Goal: Find specific page/section: Find specific page/section

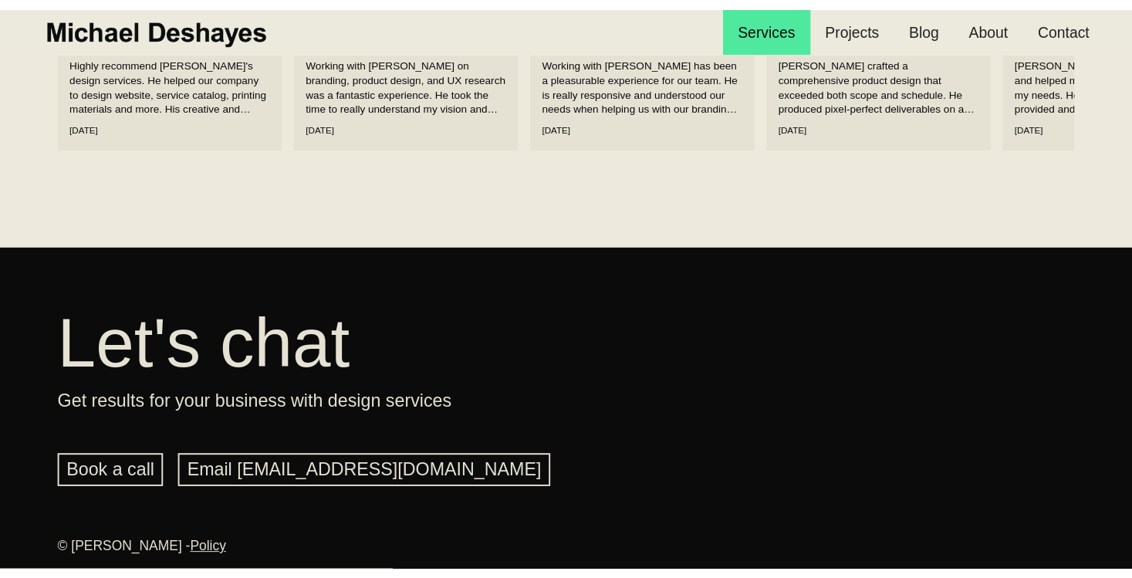
scroll to position [2319, 0]
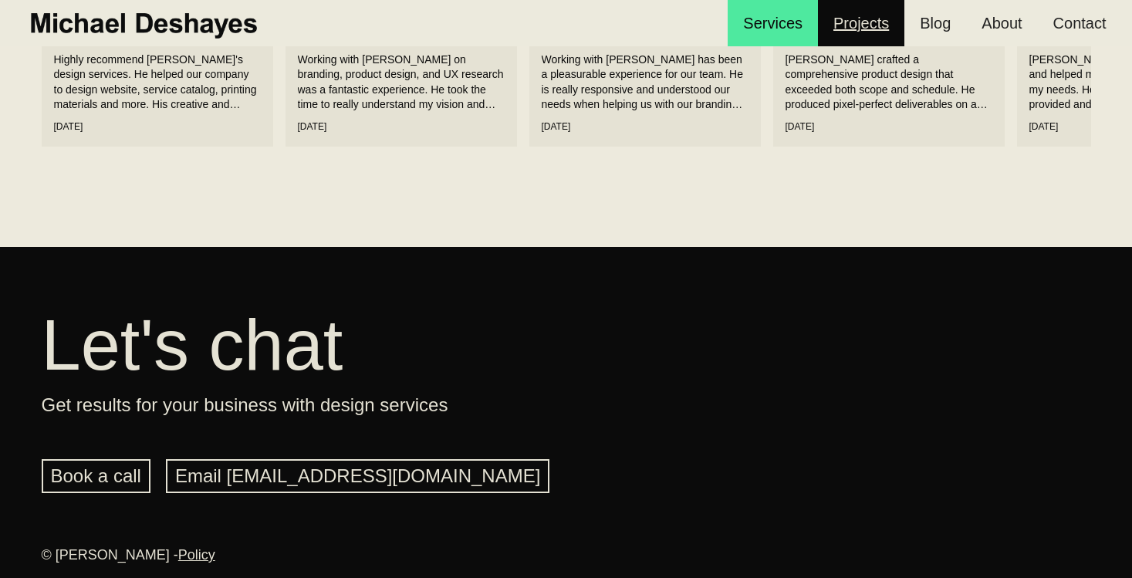
click at [867, 35] on link "Projects" at bounding box center [861, 23] width 86 height 46
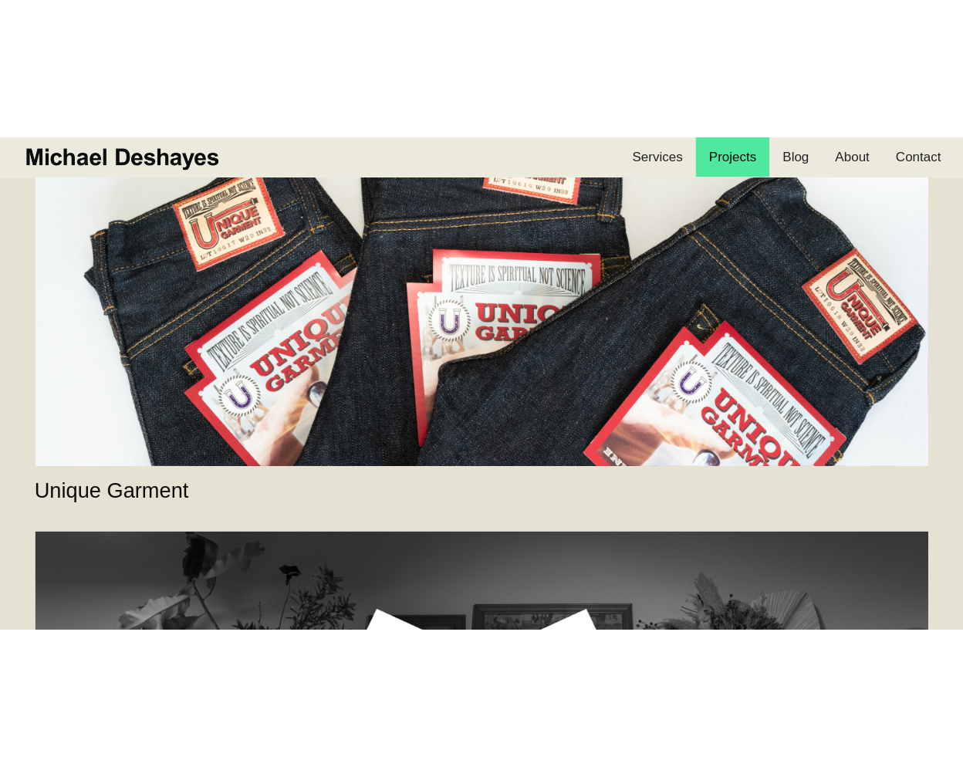
scroll to position [3975, 0]
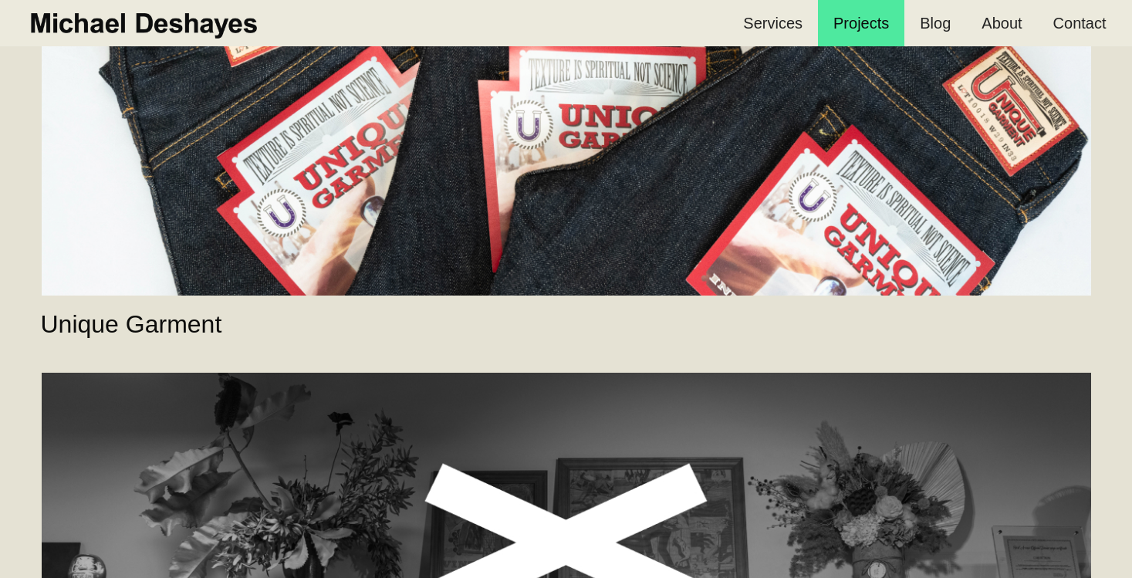
click at [190, 243] on link "Unique Garment" at bounding box center [566, 69] width 1049 height 454
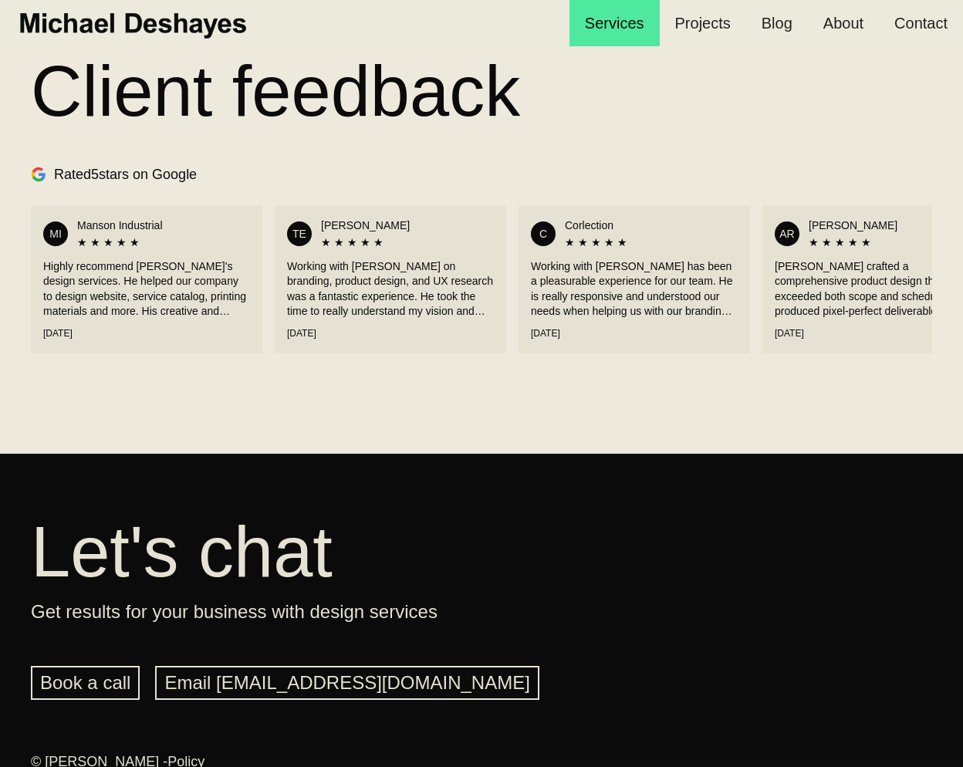
scroll to position [2130, 0]
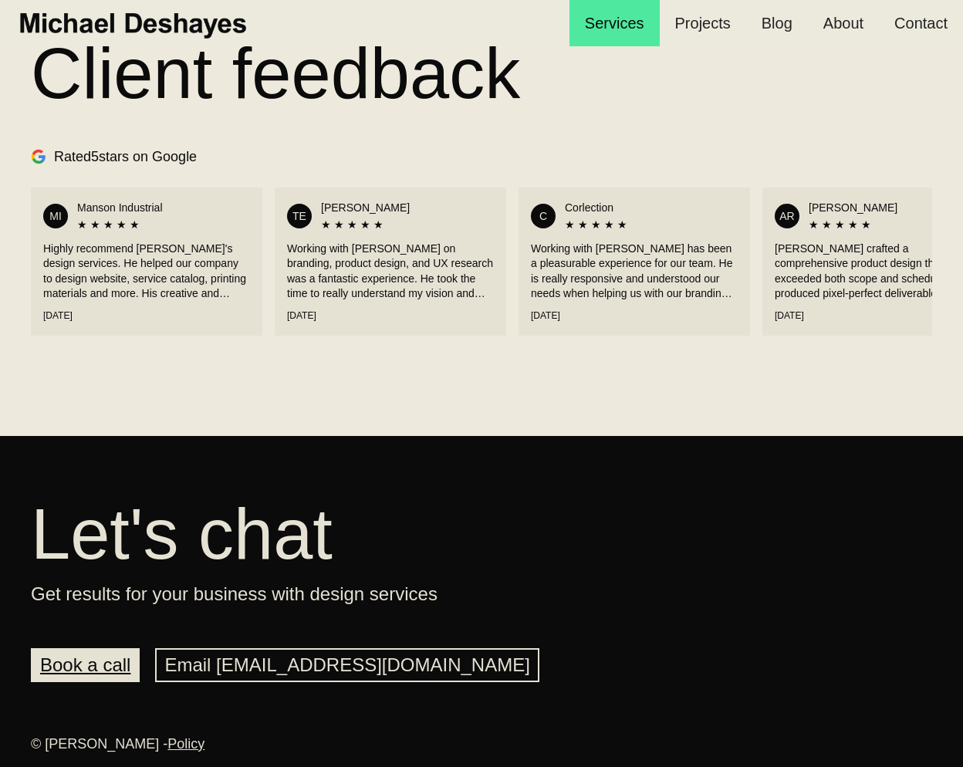
click at [91, 663] on link "Book a call" at bounding box center [85, 665] width 109 height 34
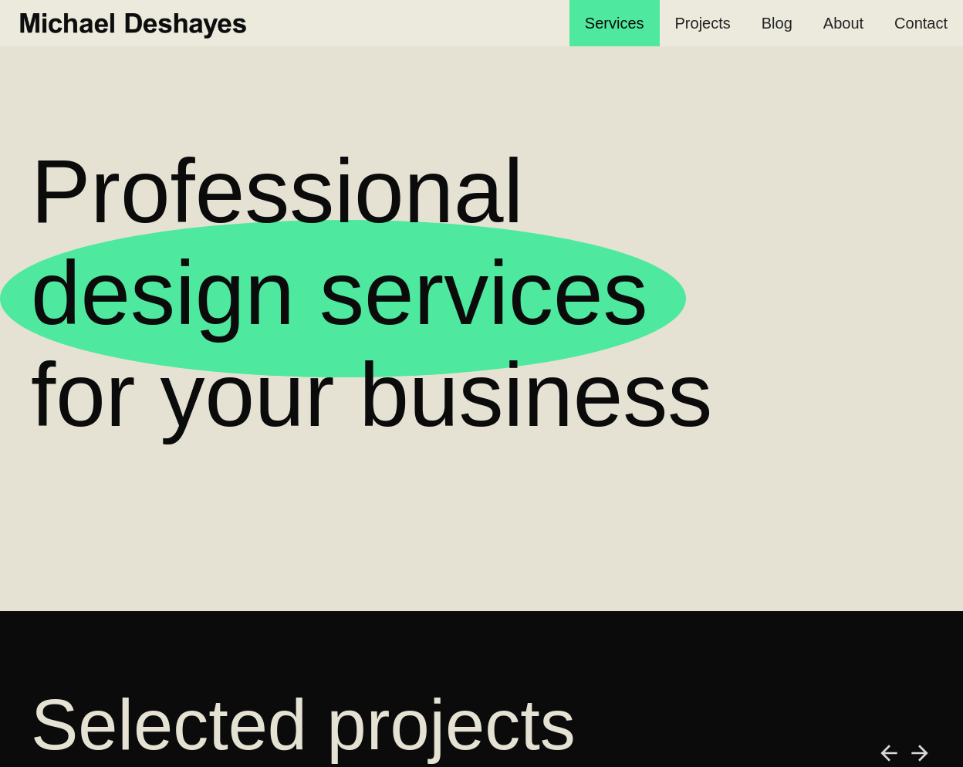
scroll to position [0, 0]
